Goal: Information Seeking & Learning: Learn about a topic

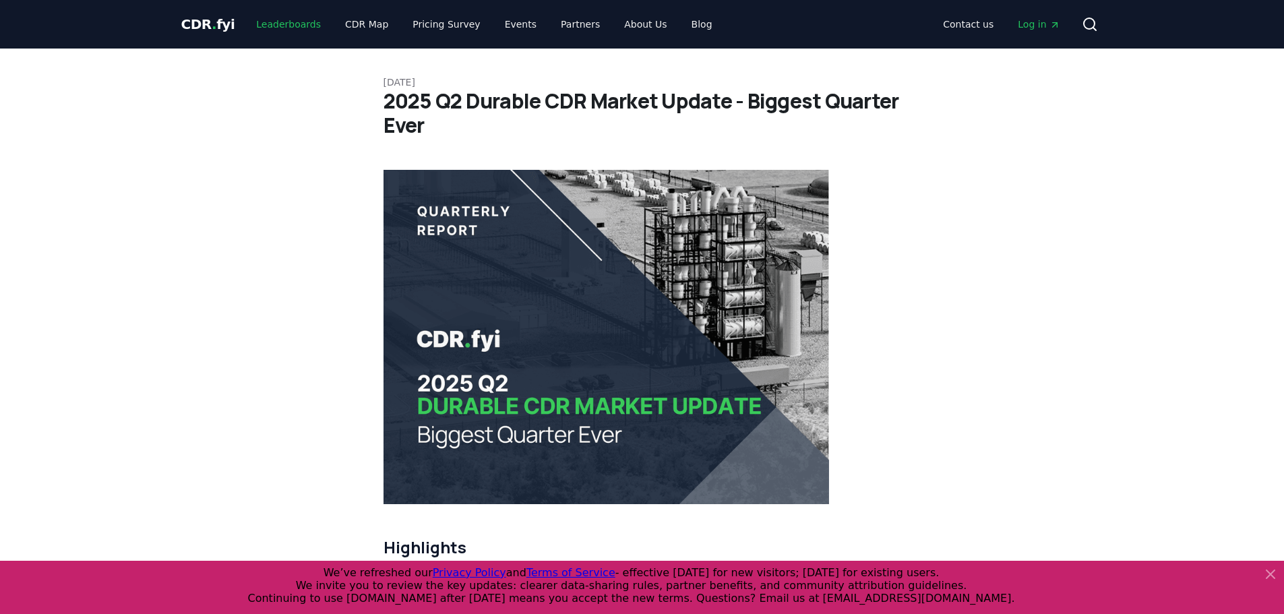
click at [268, 18] on link "Leaderboards" at bounding box center [288, 24] width 86 height 24
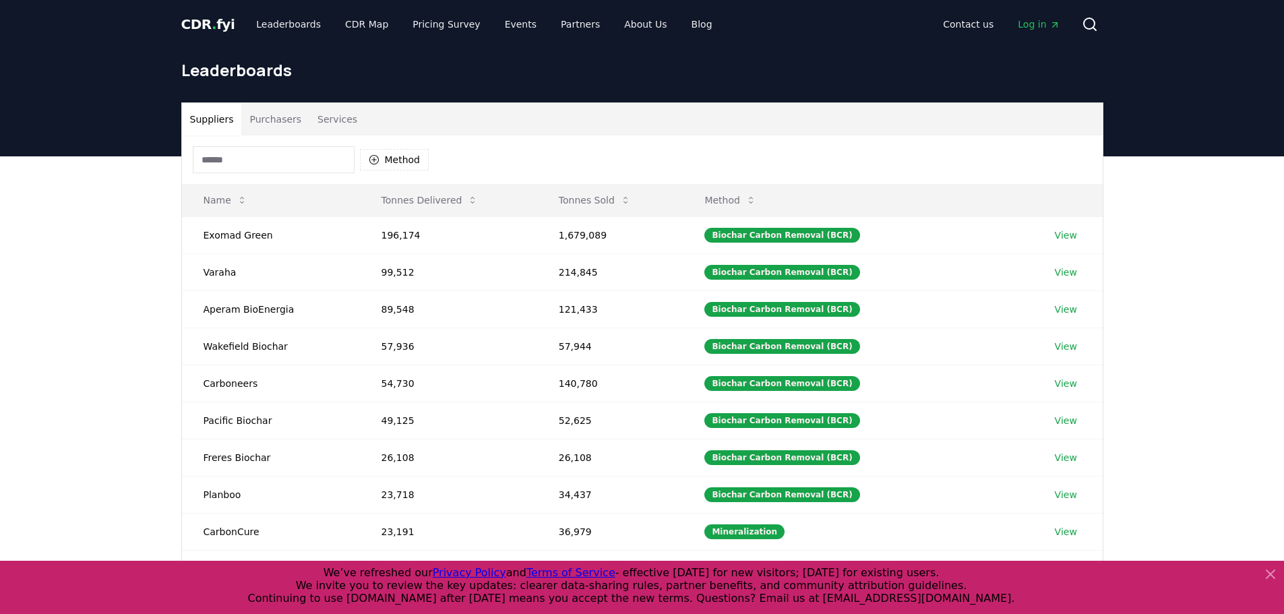
click at [290, 120] on button "Purchasers" at bounding box center [275, 119] width 68 height 32
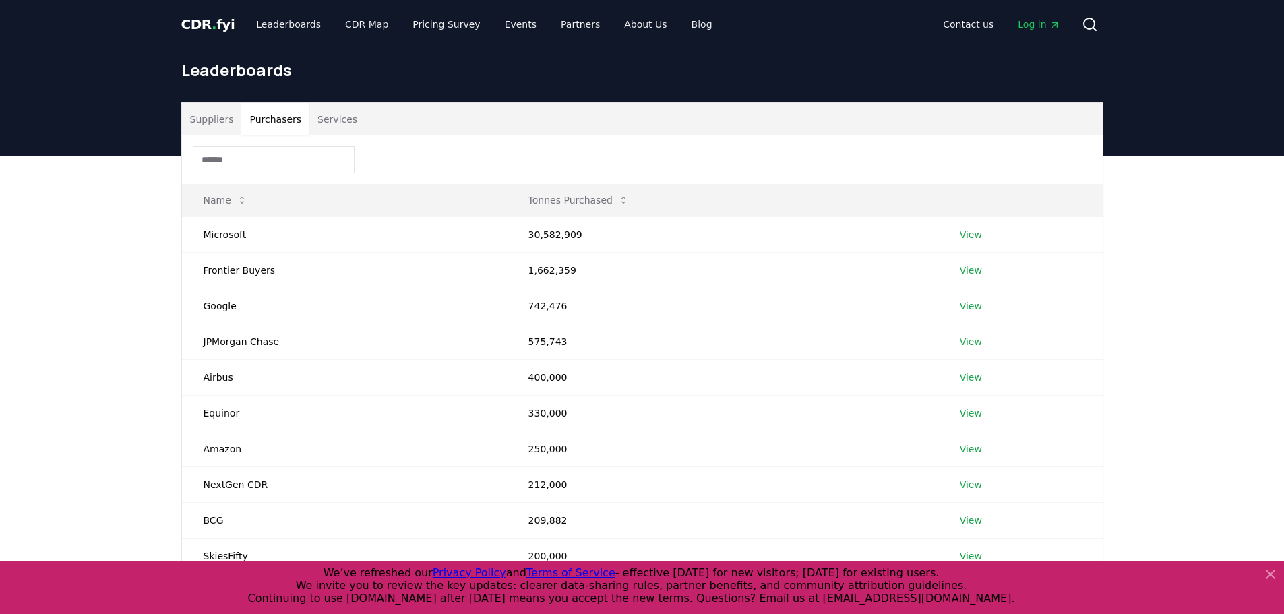
click at [221, 123] on button "Suppliers" at bounding box center [212, 119] width 60 height 32
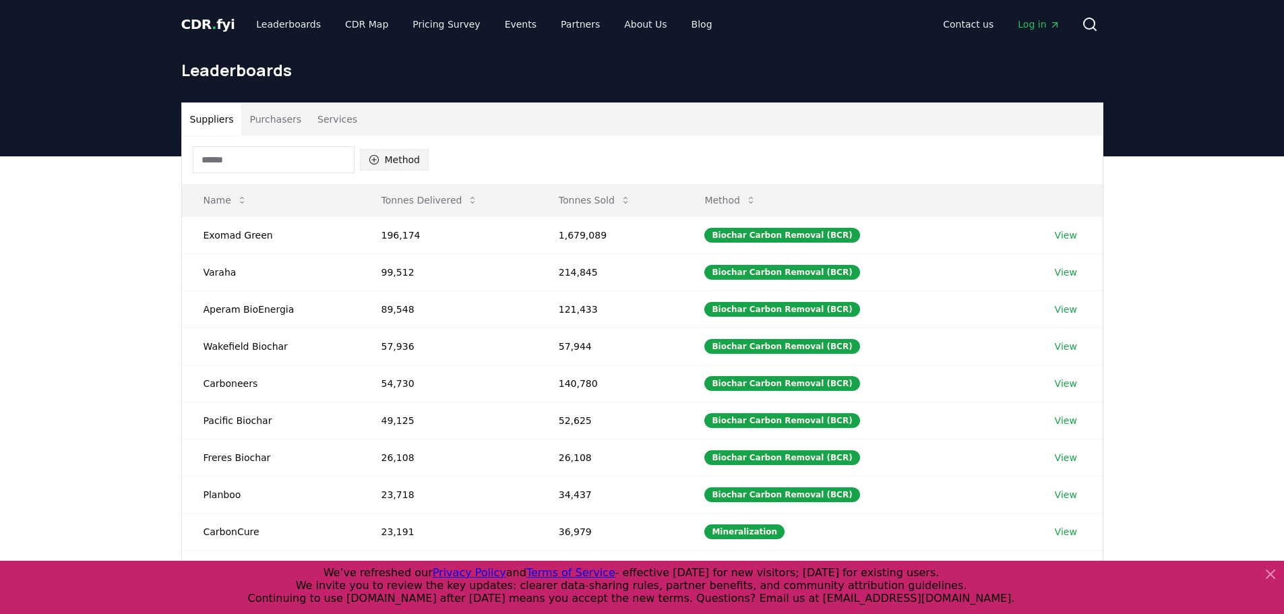
click at [393, 161] on button "Method" at bounding box center [394, 160] width 69 height 22
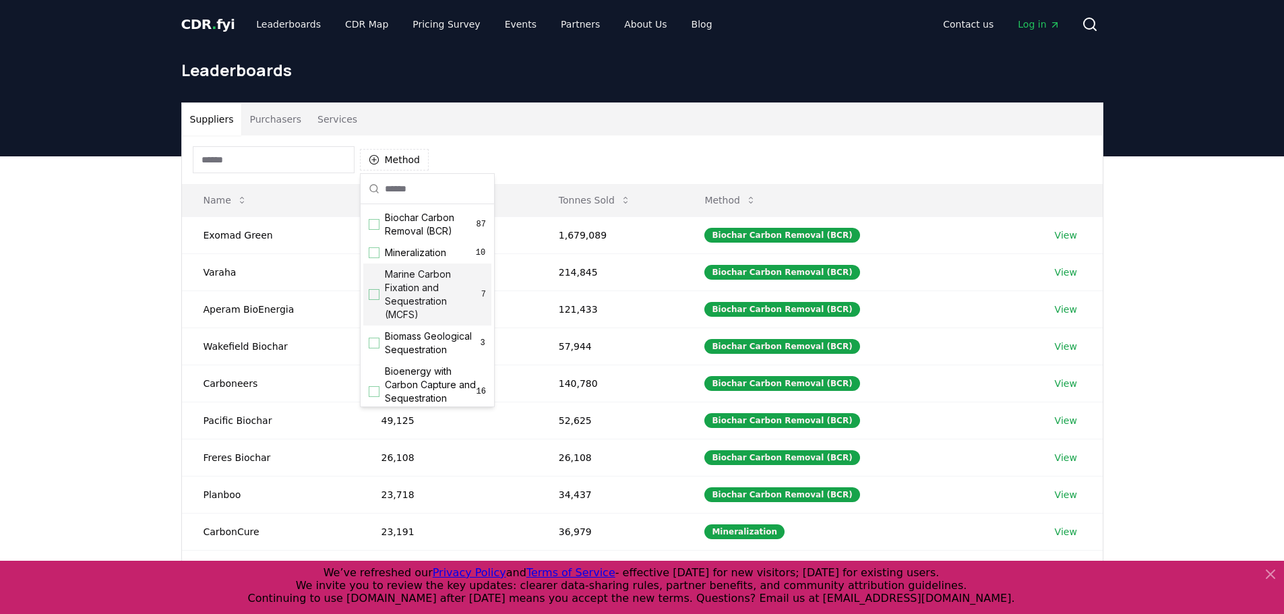
click at [378, 297] on div "Suggestions" at bounding box center [374, 294] width 11 height 11
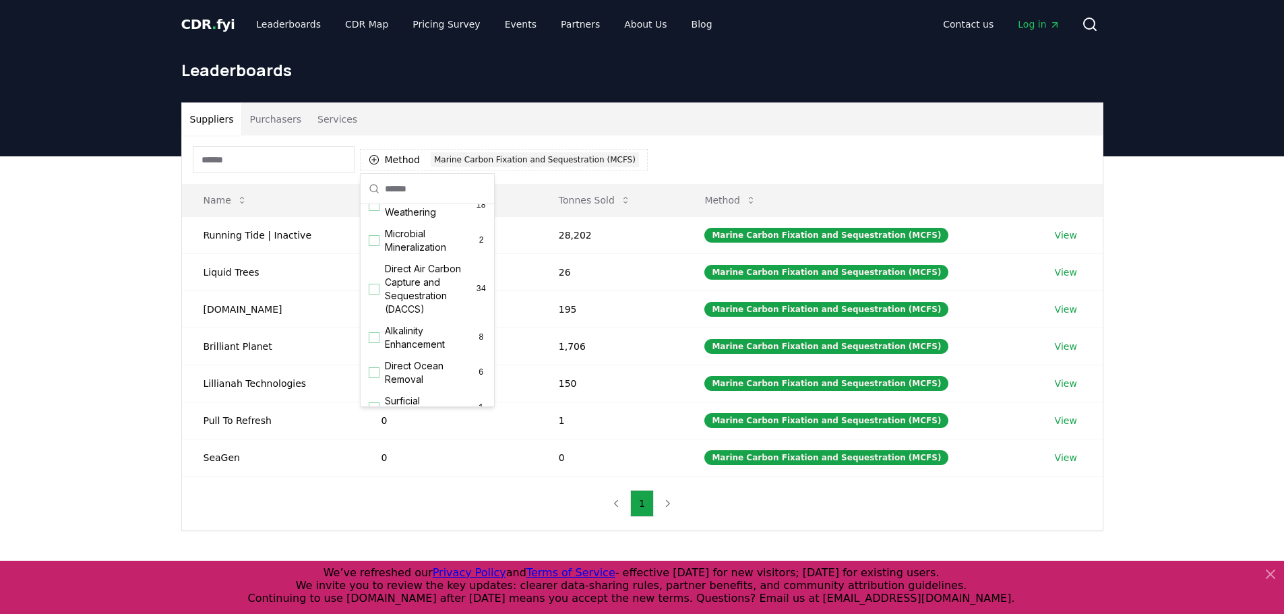
scroll to position [337, 0]
click at [377, 276] on div "Suggestions" at bounding box center [374, 270] width 11 height 11
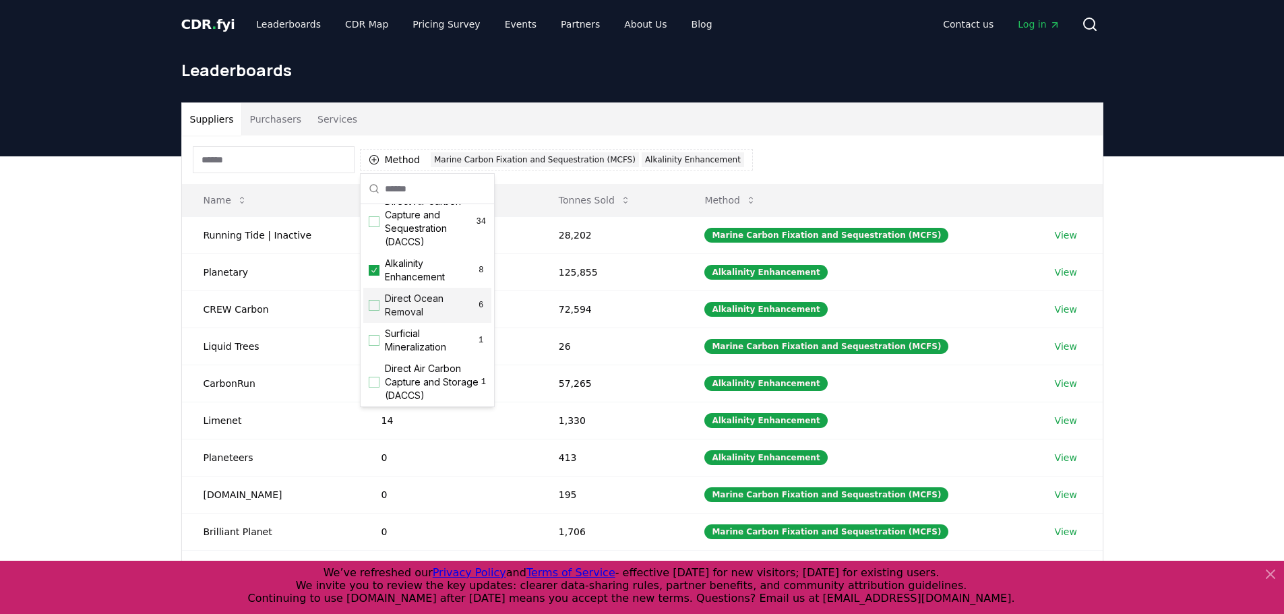
click at [376, 311] on div "Suggestions" at bounding box center [374, 305] width 11 height 11
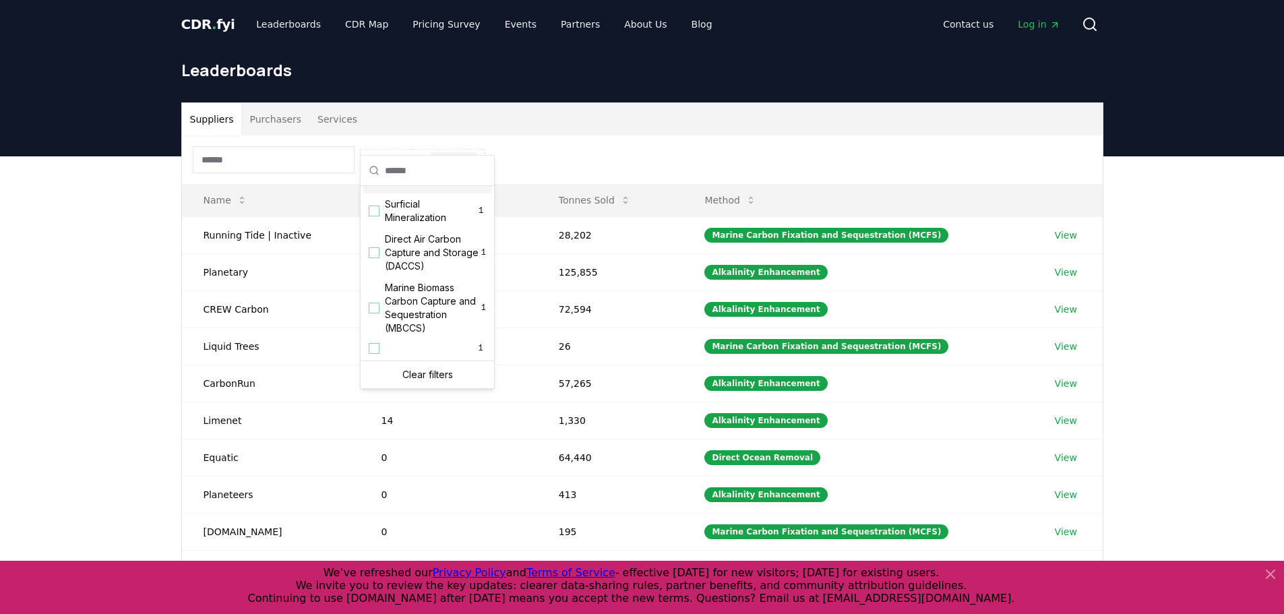
scroll to position [67, 0]
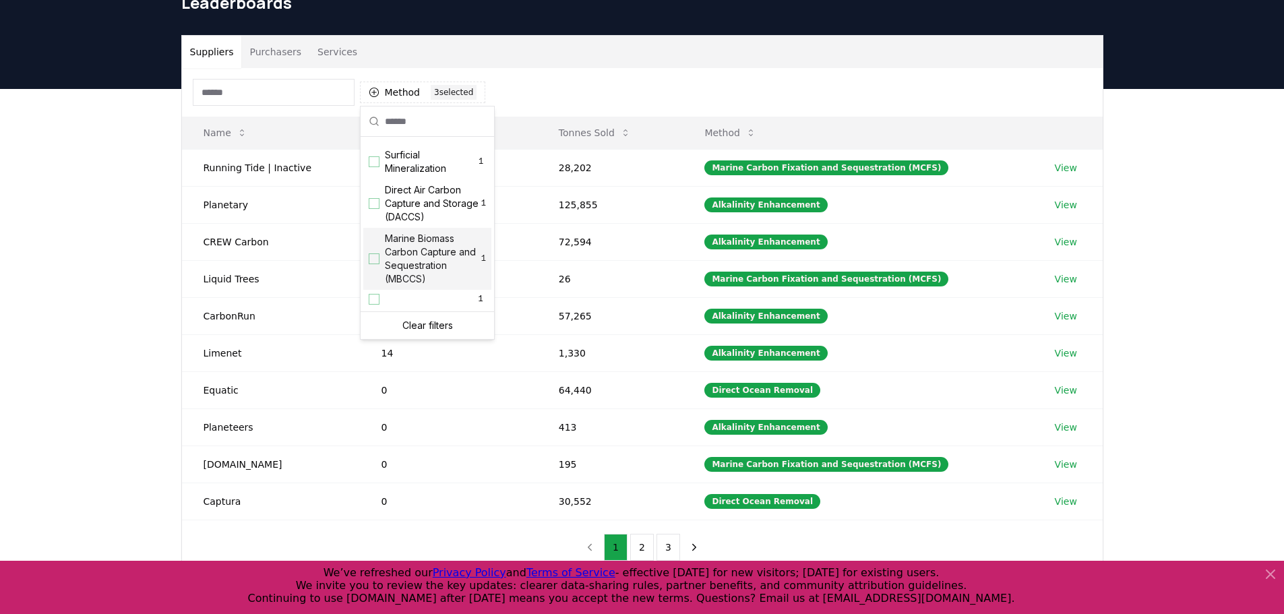
click at [374, 264] on div "Suggestions" at bounding box center [374, 258] width 11 height 11
click at [94, 207] on div "Suppliers Purchasers Services Method 4 4 selected Name Tonnes Delivered Tonnes …" at bounding box center [642, 359] width 1284 height 540
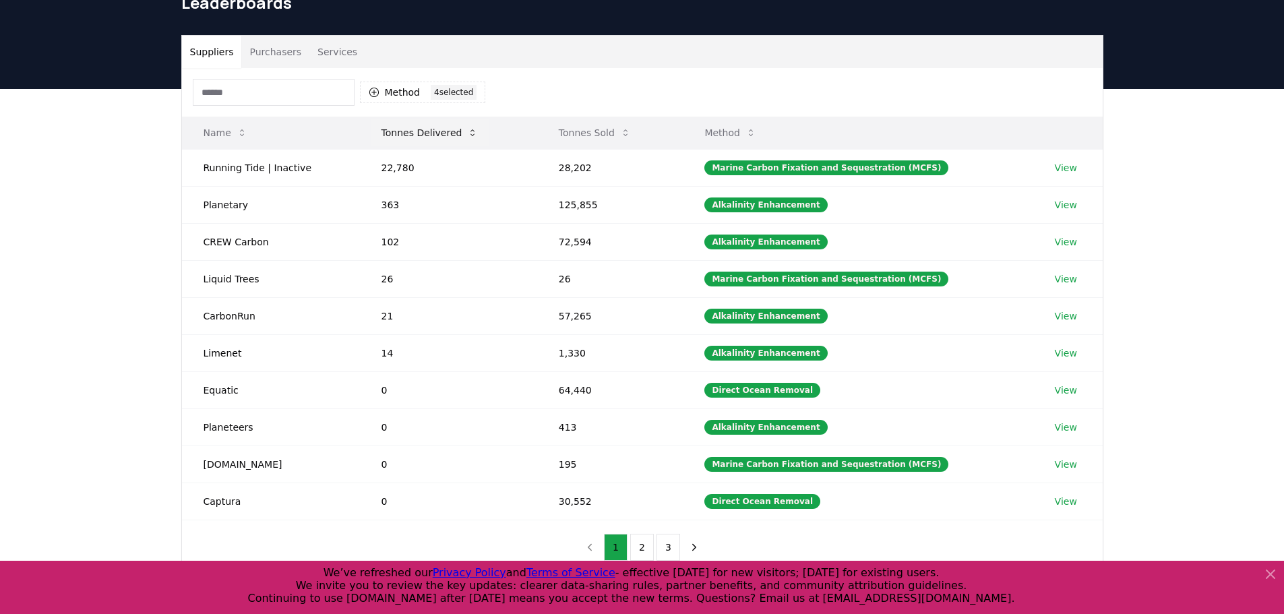
click at [467, 133] on icon at bounding box center [472, 132] width 11 height 11
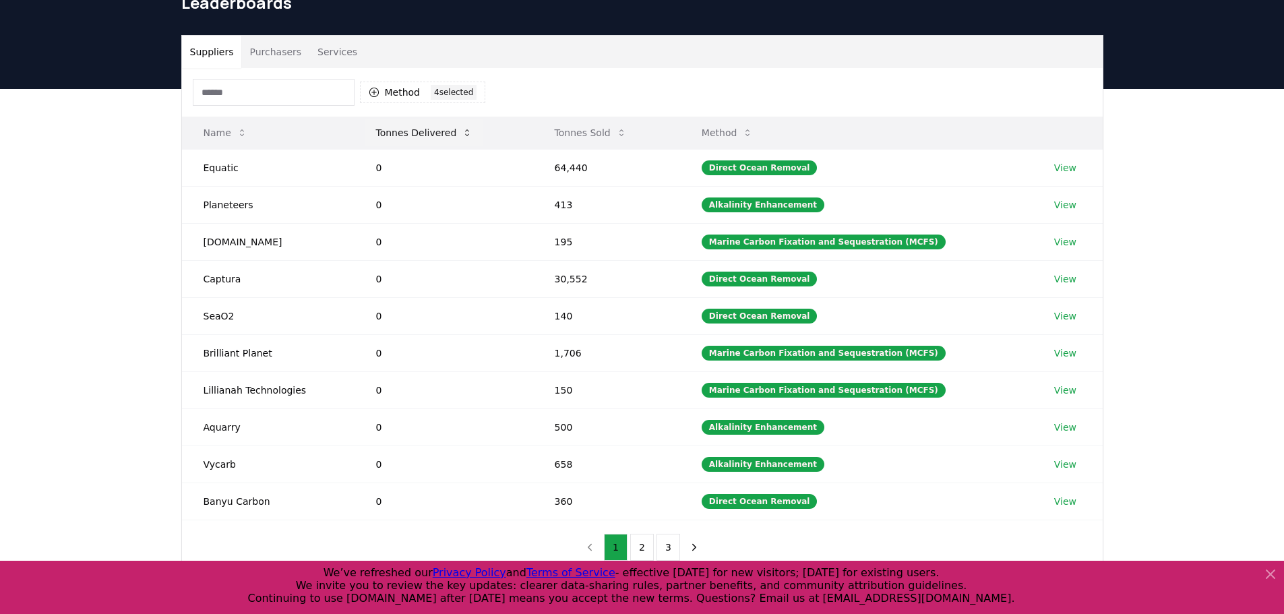
click at [466, 133] on icon at bounding box center [467, 132] width 11 height 11
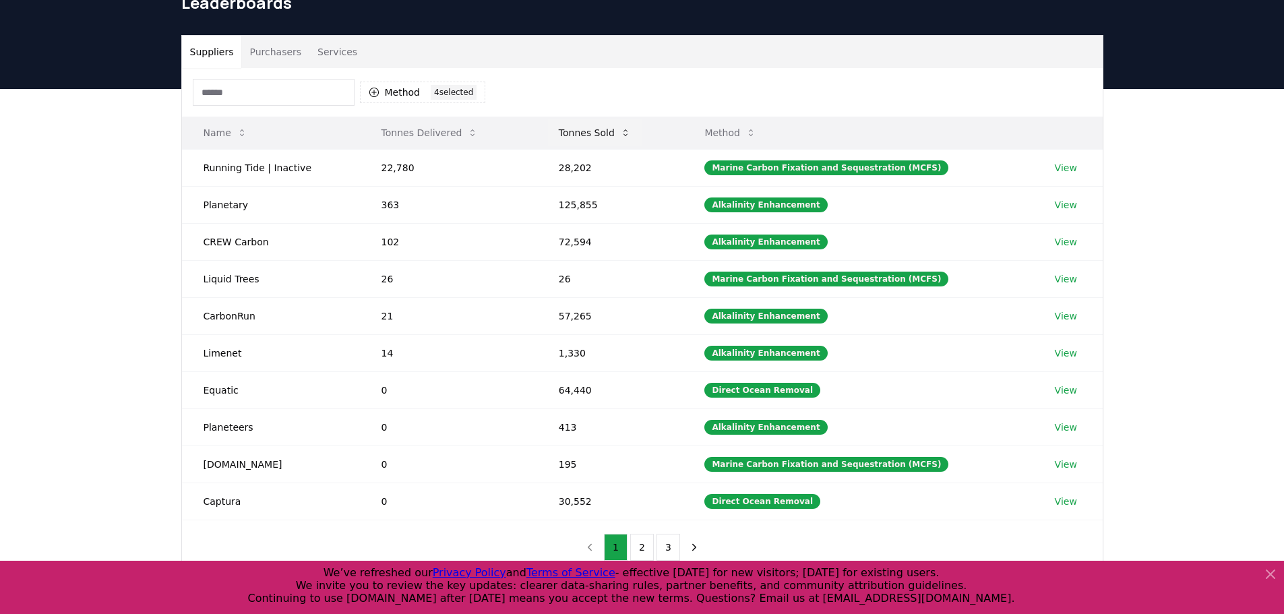
click at [623, 134] on icon at bounding box center [625, 132] width 11 height 11
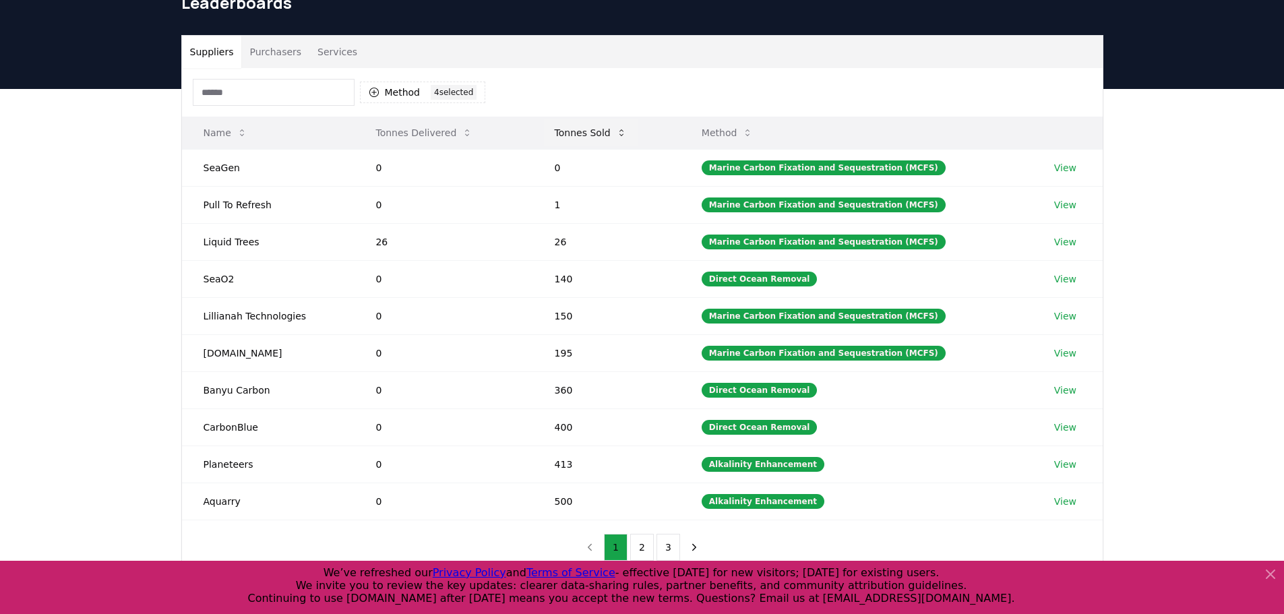
click at [623, 134] on icon at bounding box center [621, 132] width 4 height 7
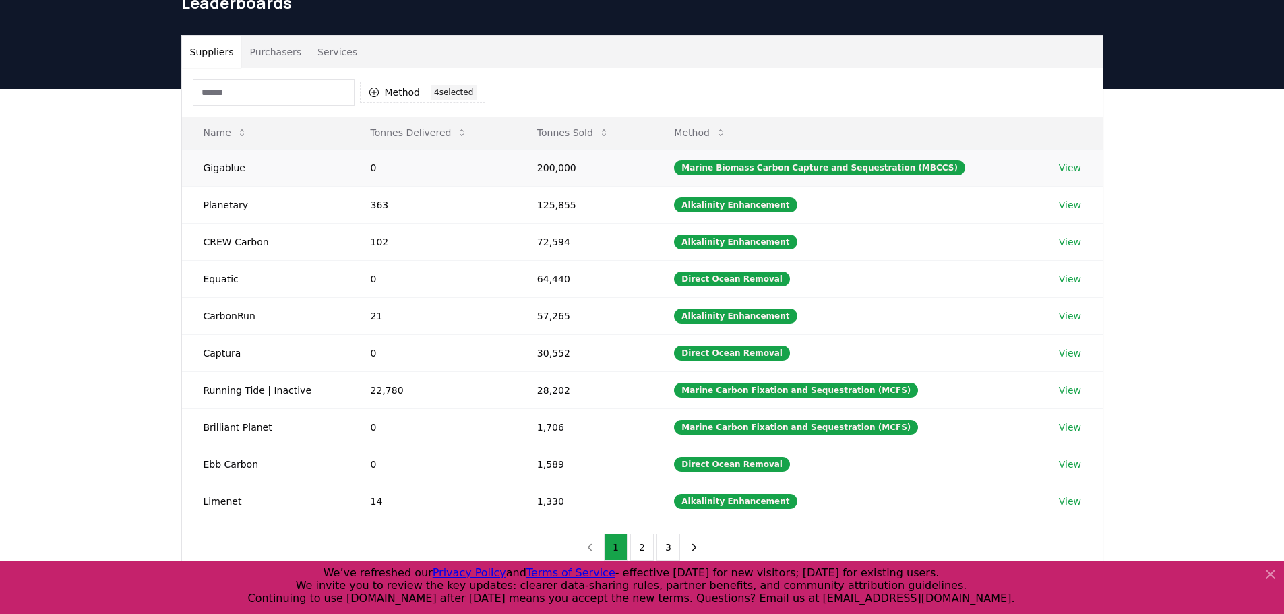
click at [1070, 174] on link "View" at bounding box center [1070, 167] width 22 height 13
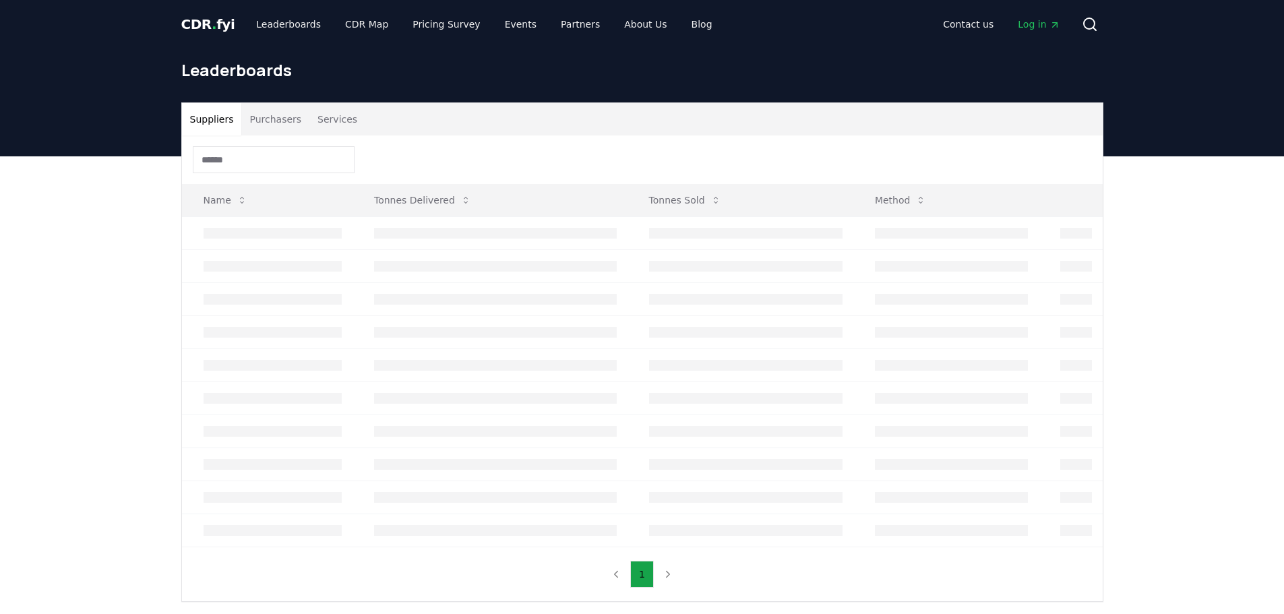
scroll to position [67, 0]
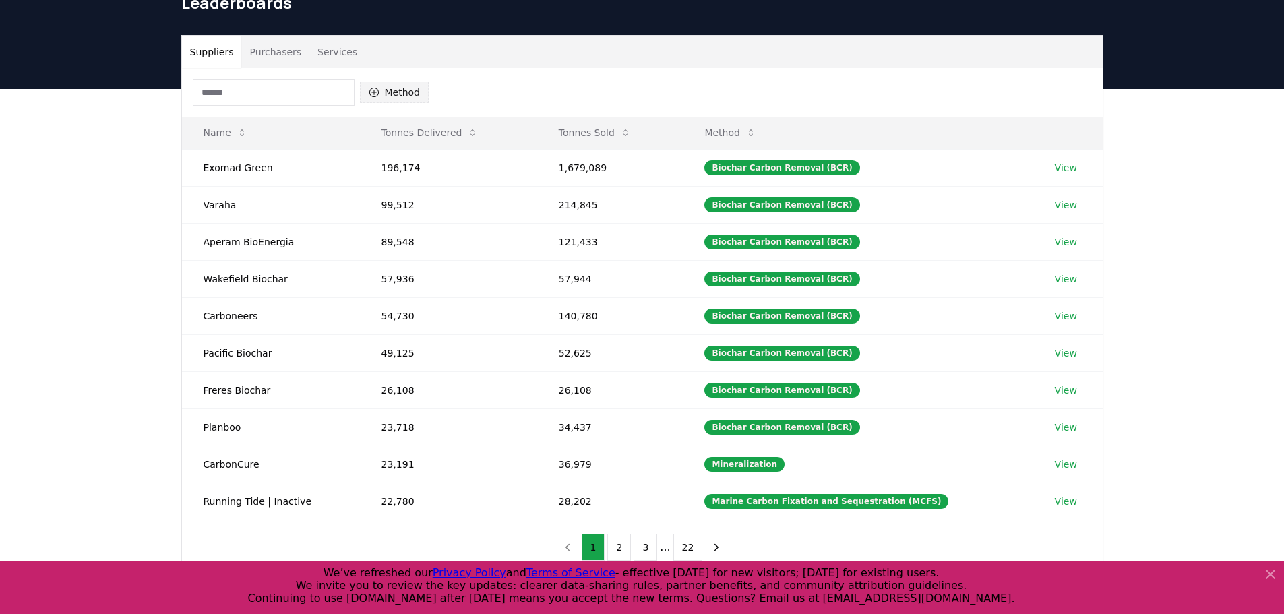
click at [380, 92] on button "Method" at bounding box center [394, 93] width 69 height 22
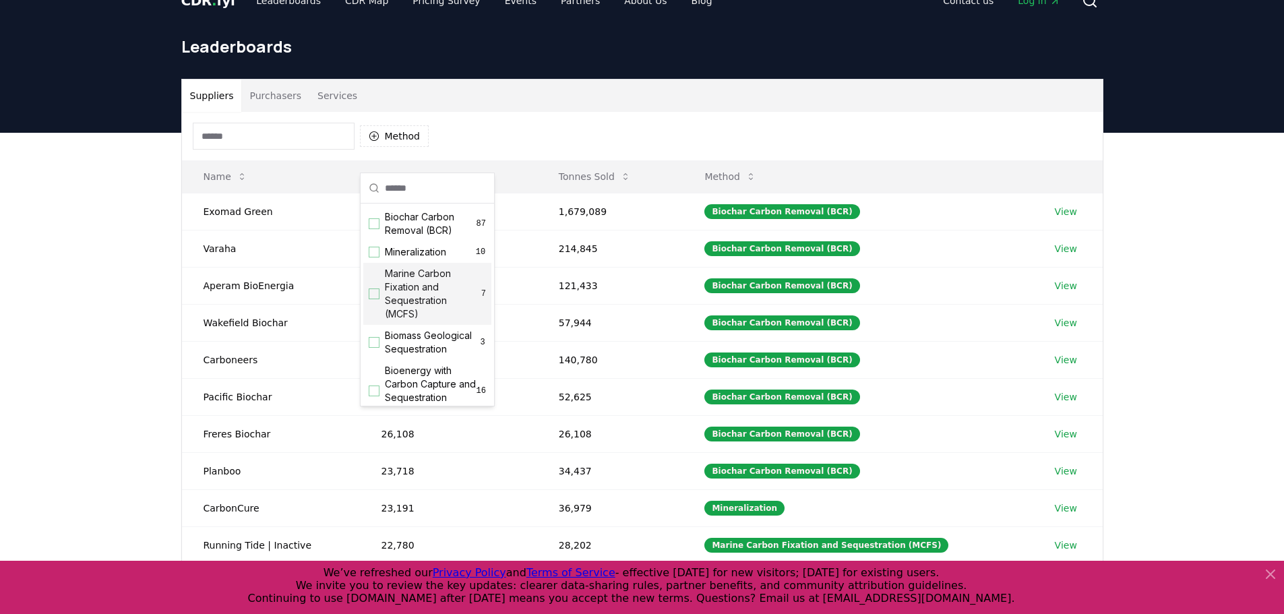
scroll to position [0, 0]
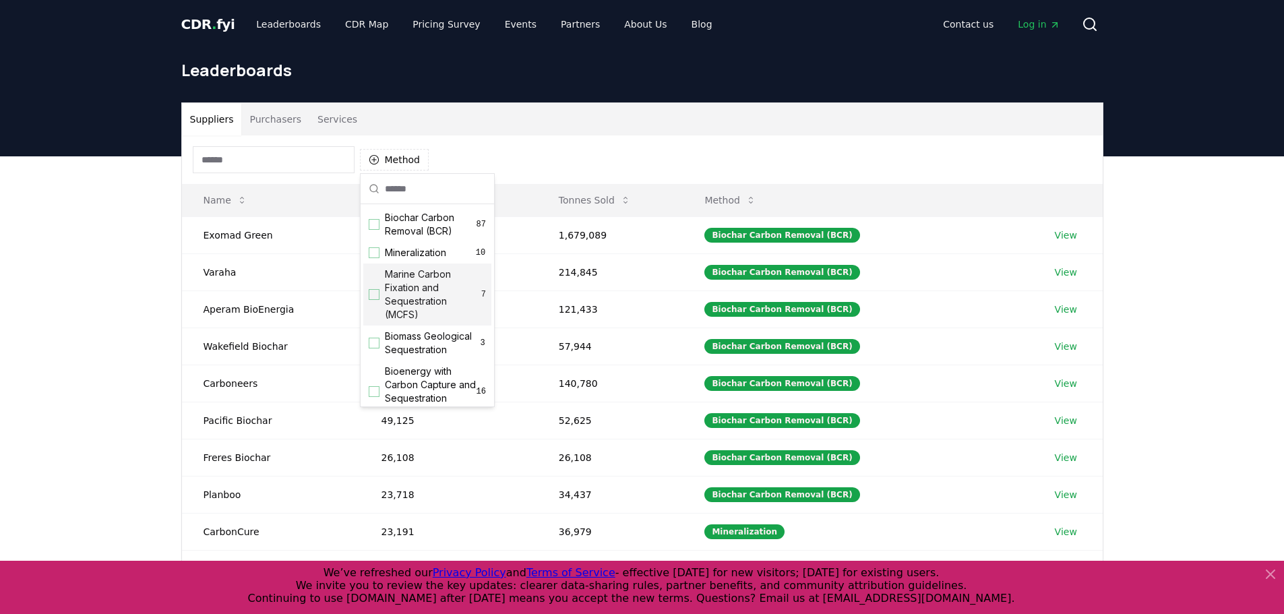
click at [408, 278] on span "Marine Carbon Fixation and Sequestration (MCFS)" at bounding box center [433, 295] width 96 height 54
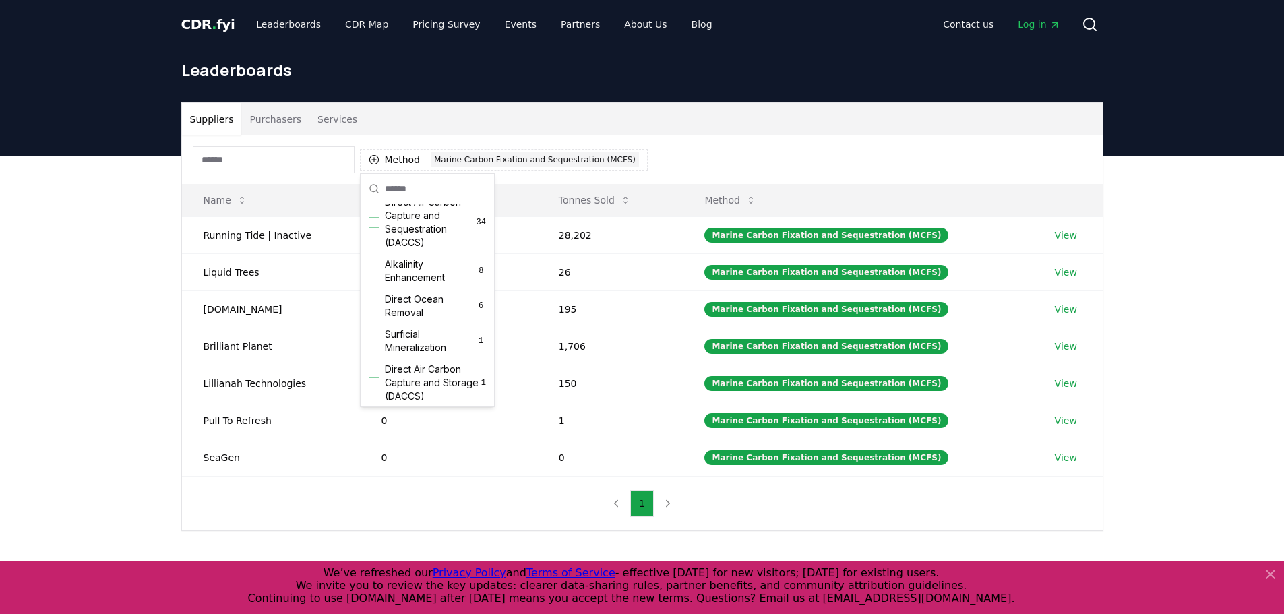
scroll to position [337, 0]
click at [412, 276] on span "Alkalinity Enhancement" at bounding box center [431, 270] width 92 height 27
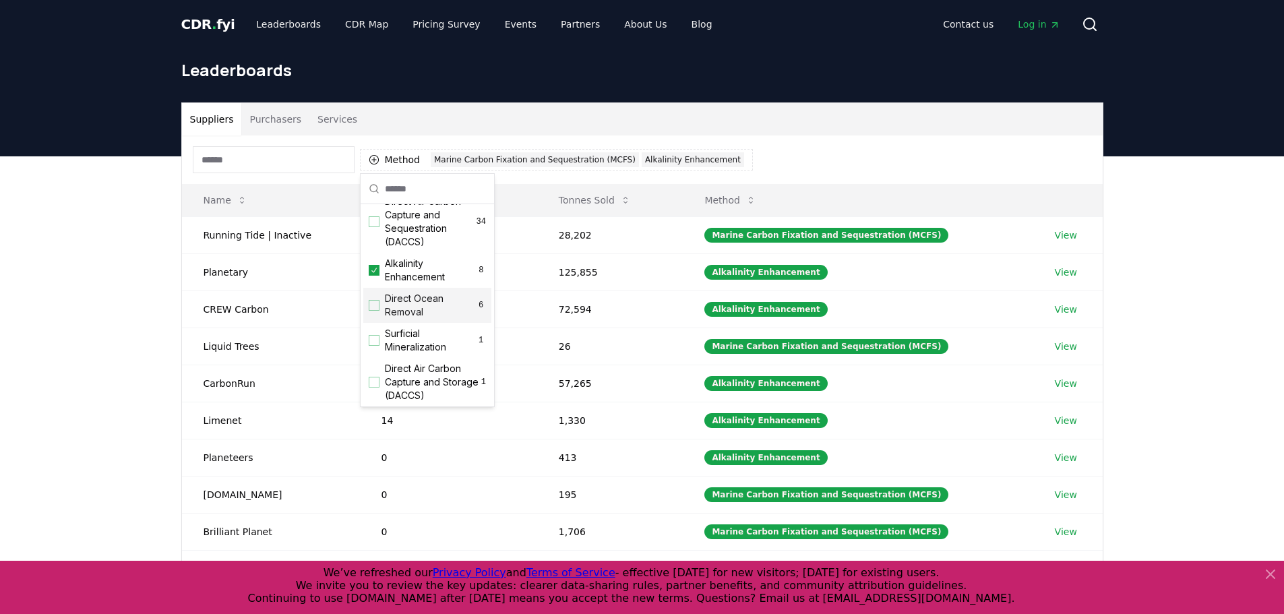
click at [411, 316] on span "Direct Ocean Removal" at bounding box center [430, 305] width 91 height 27
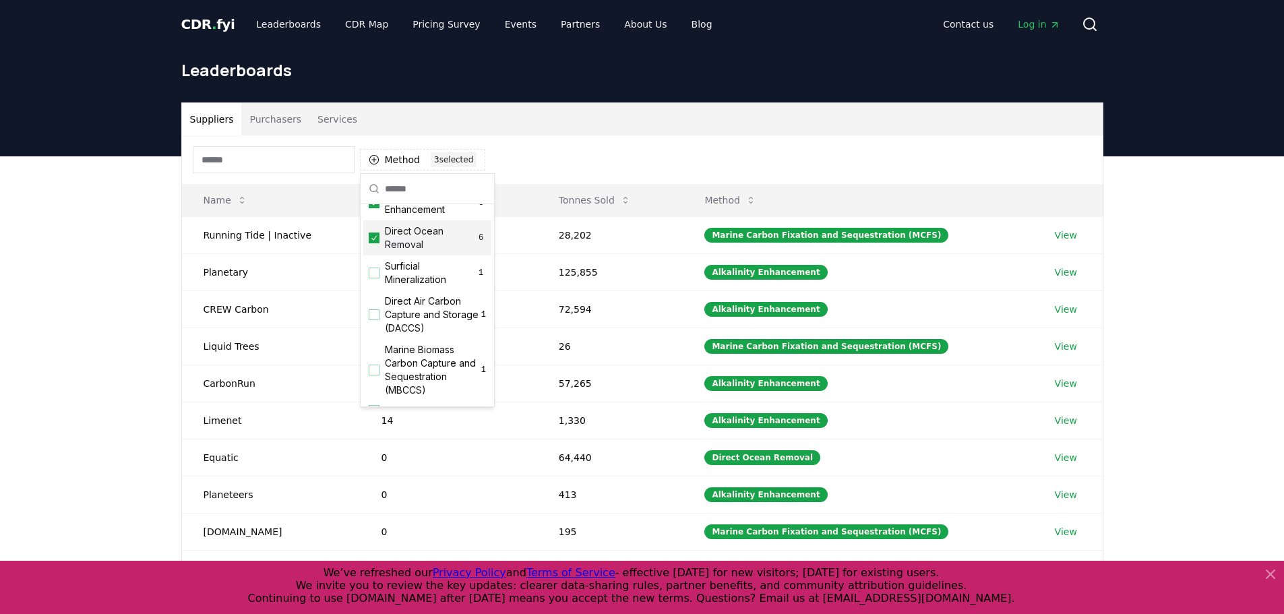
scroll to position [462, 0]
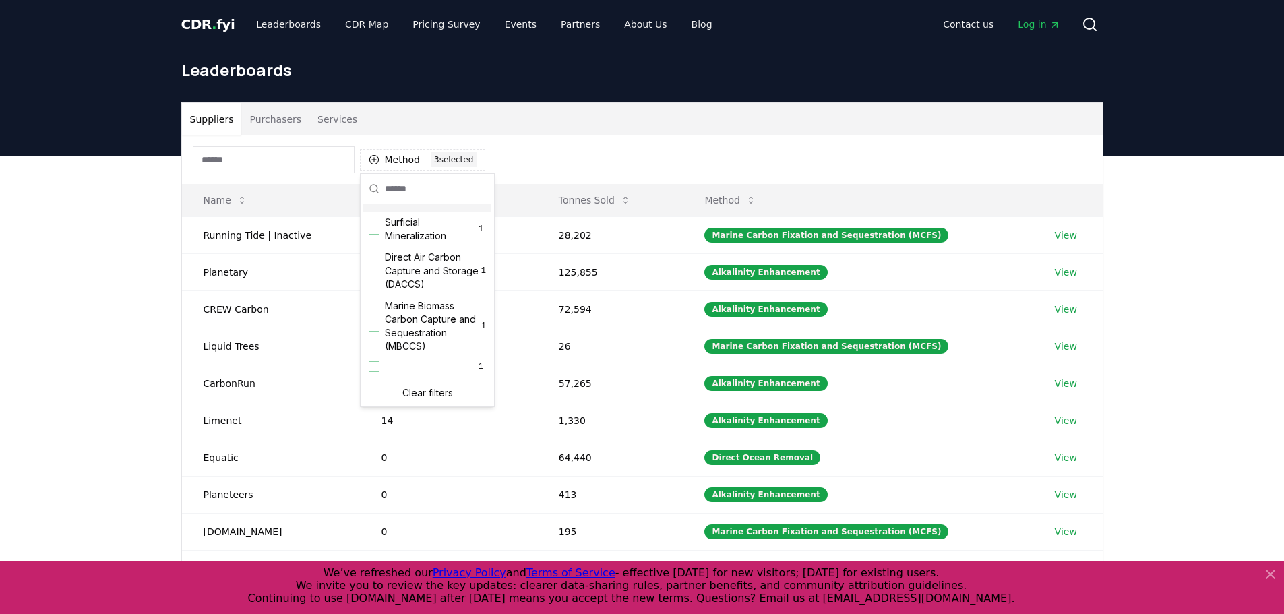
click at [411, 316] on span "Marine Biomass Carbon Capture and Sequestration (MBCCS)" at bounding box center [433, 326] width 96 height 54
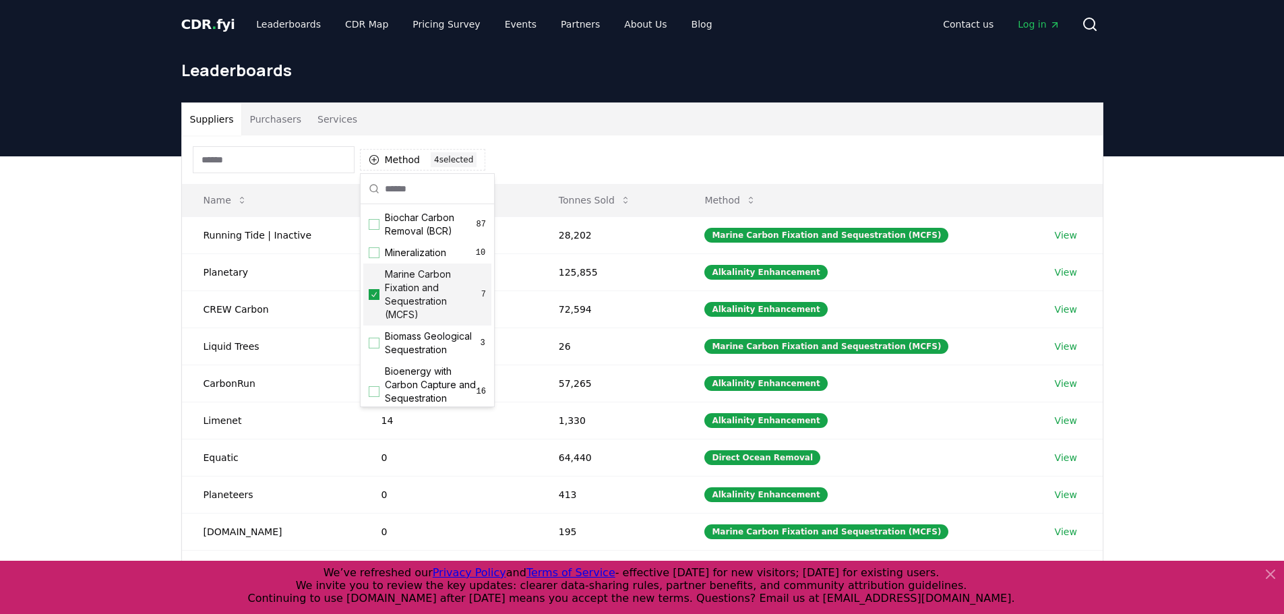
click at [106, 282] on div "Suppliers Purchasers Services Method 4 4 selected Name Tonnes Delivered Tonnes …" at bounding box center [642, 426] width 1284 height 540
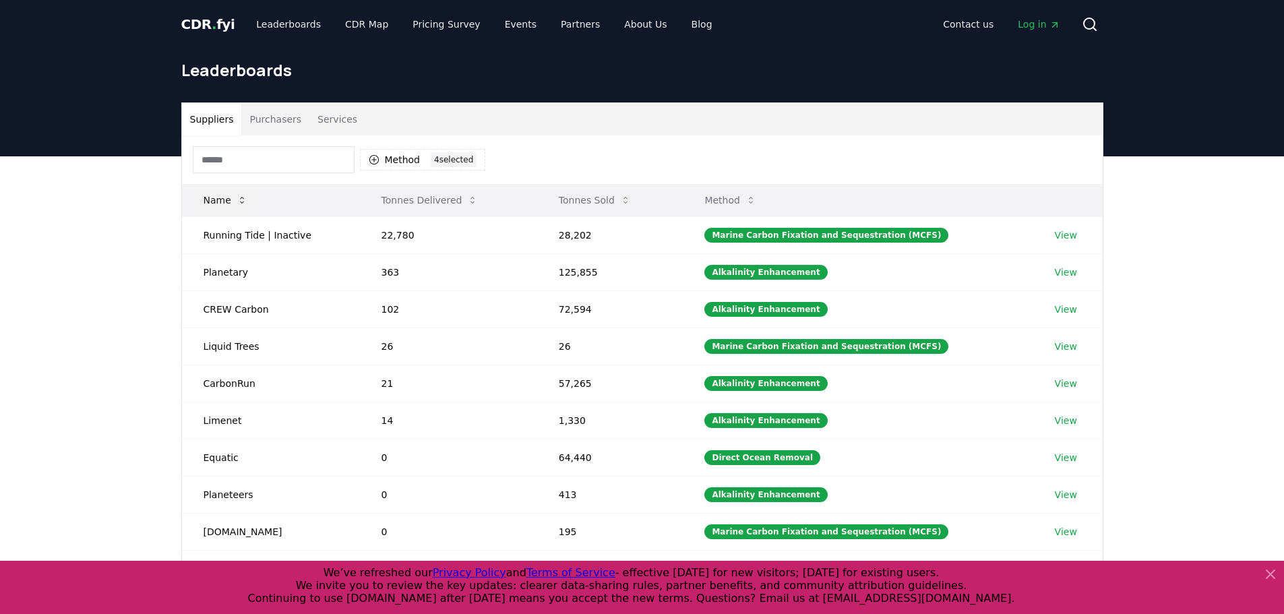
click at [239, 199] on icon at bounding box center [242, 200] width 11 height 11
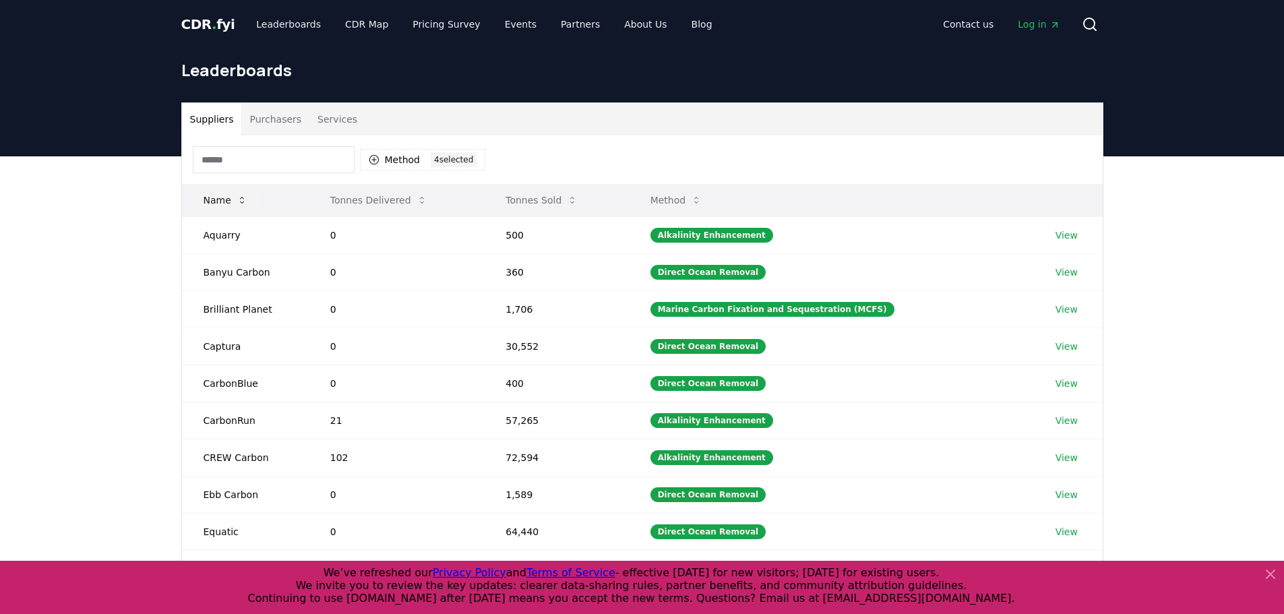
click at [239, 199] on icon at bounding box center [242, 200] width 11 height 11
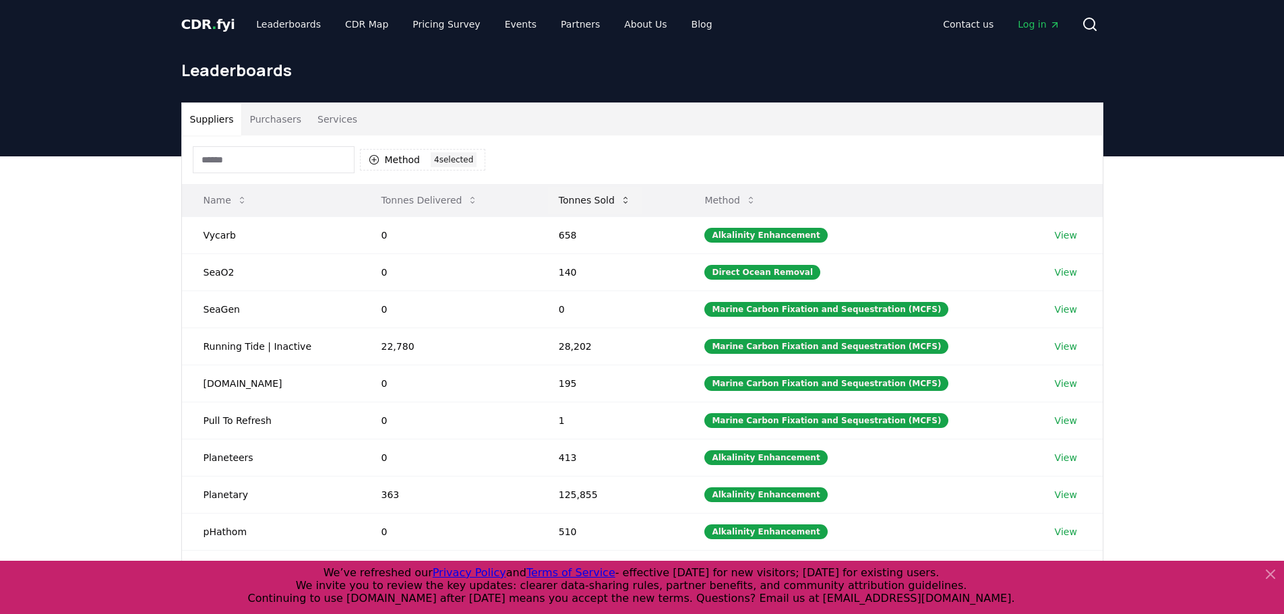
click at [580, 197] on button "Tonnes Sold" at bounding box center [595, 200] width 94 height 27
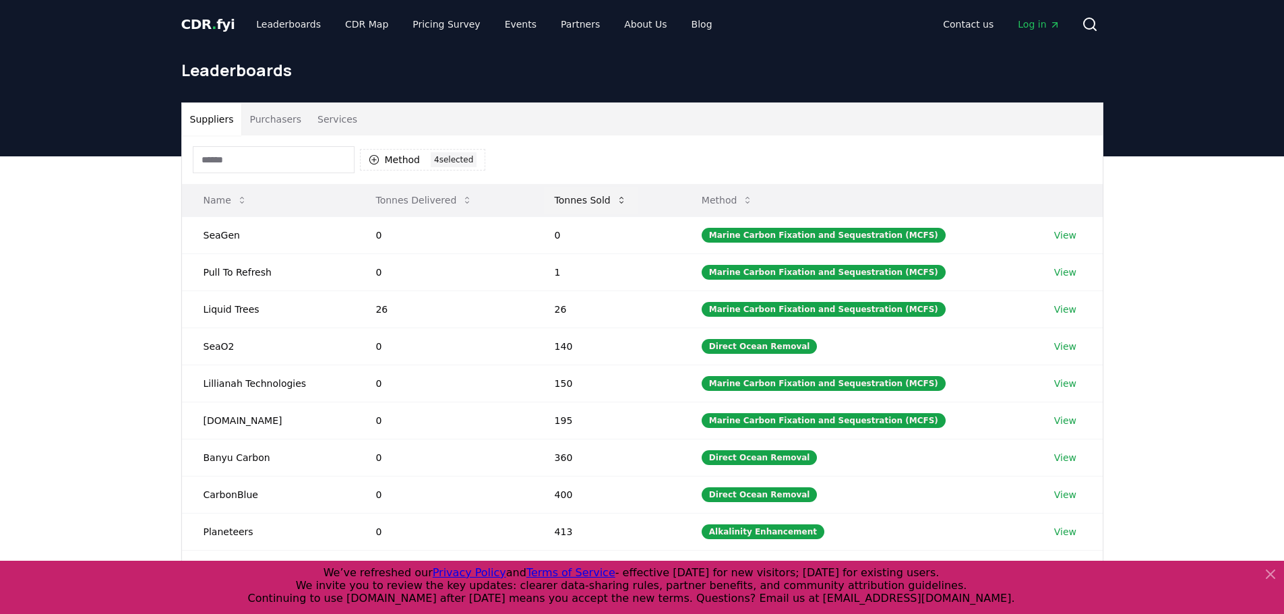
click at [580, 197] on button "Tonnes Sold" at bounding box center [591, 200] width 94 height 27
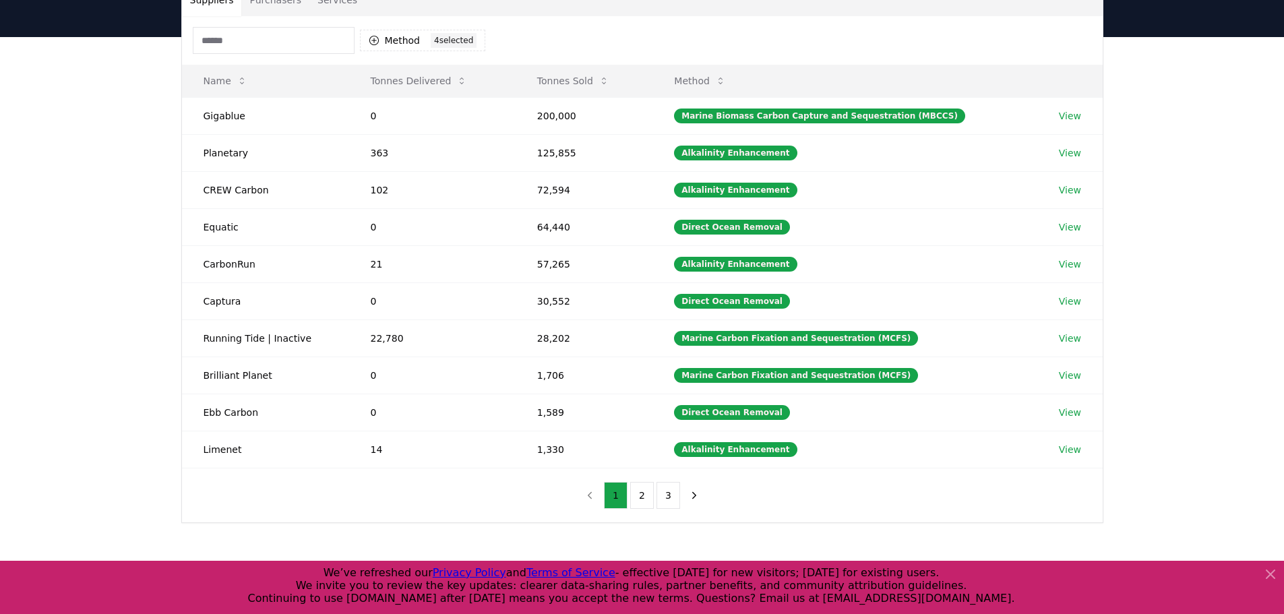
scroll to position [135, 0]
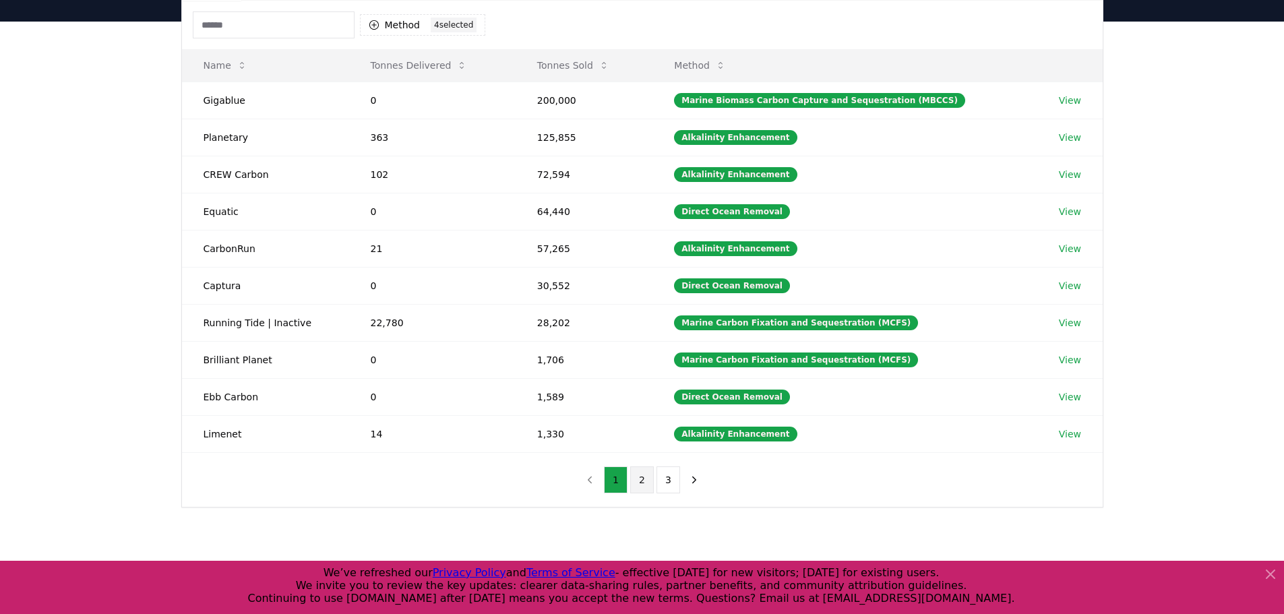
click at [641, 475] on button "2" at bounding box center [642, 479] width 24 height 27
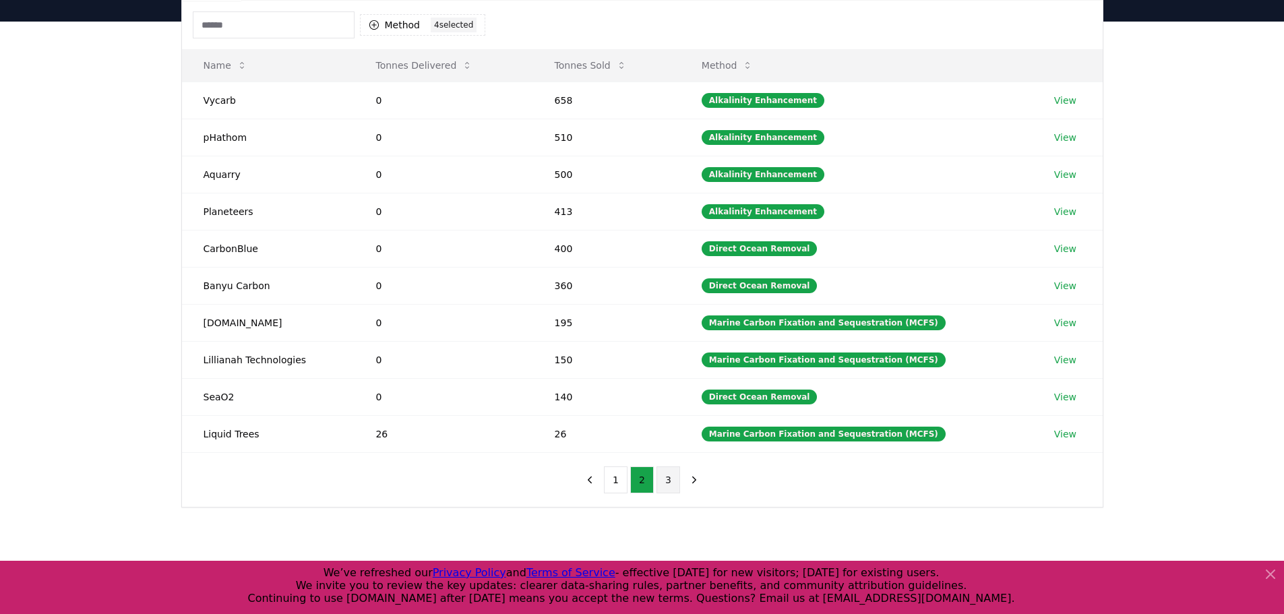
click at [667, 485] on button "3" at bounding box center [668, 479] width 24 height 27
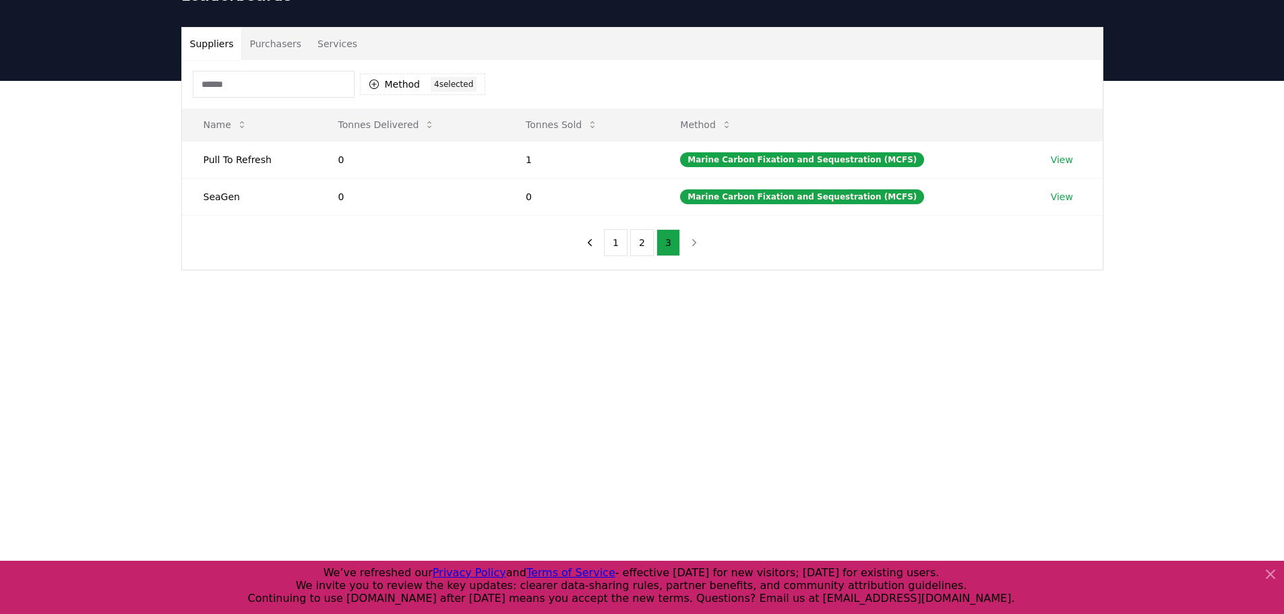
scroll to position [0, 0]
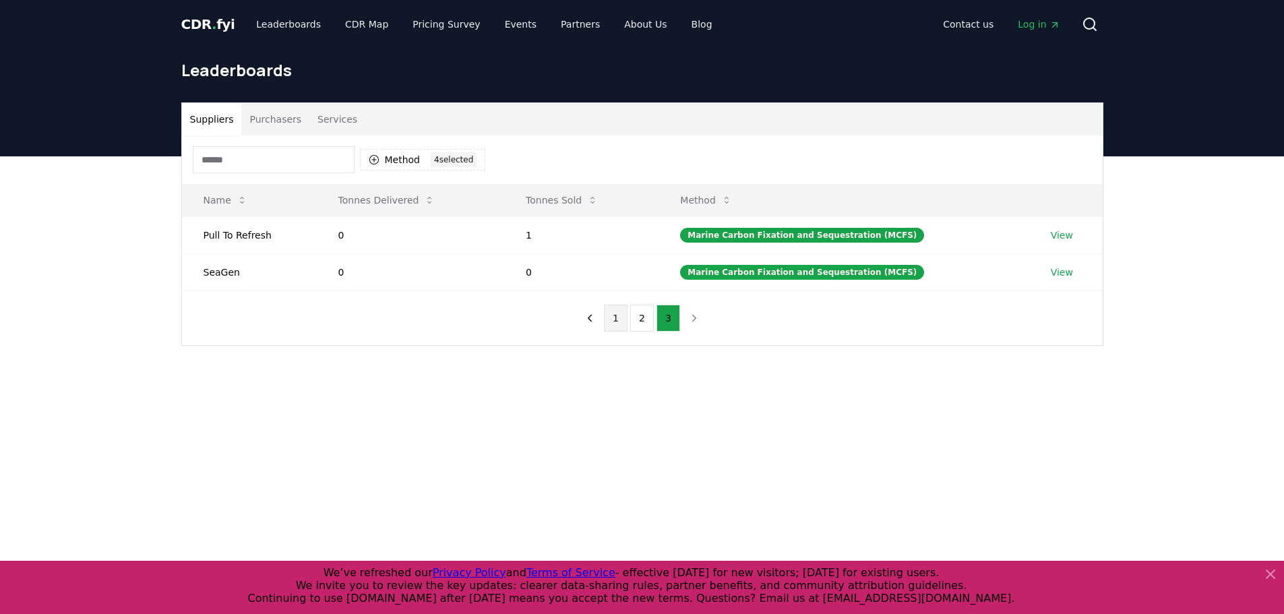
click at [613, 313] on button "1" at bounding box center [616, 318] width 24 height 27
